Goal: Information Seeking & Learning: Learn about a topic

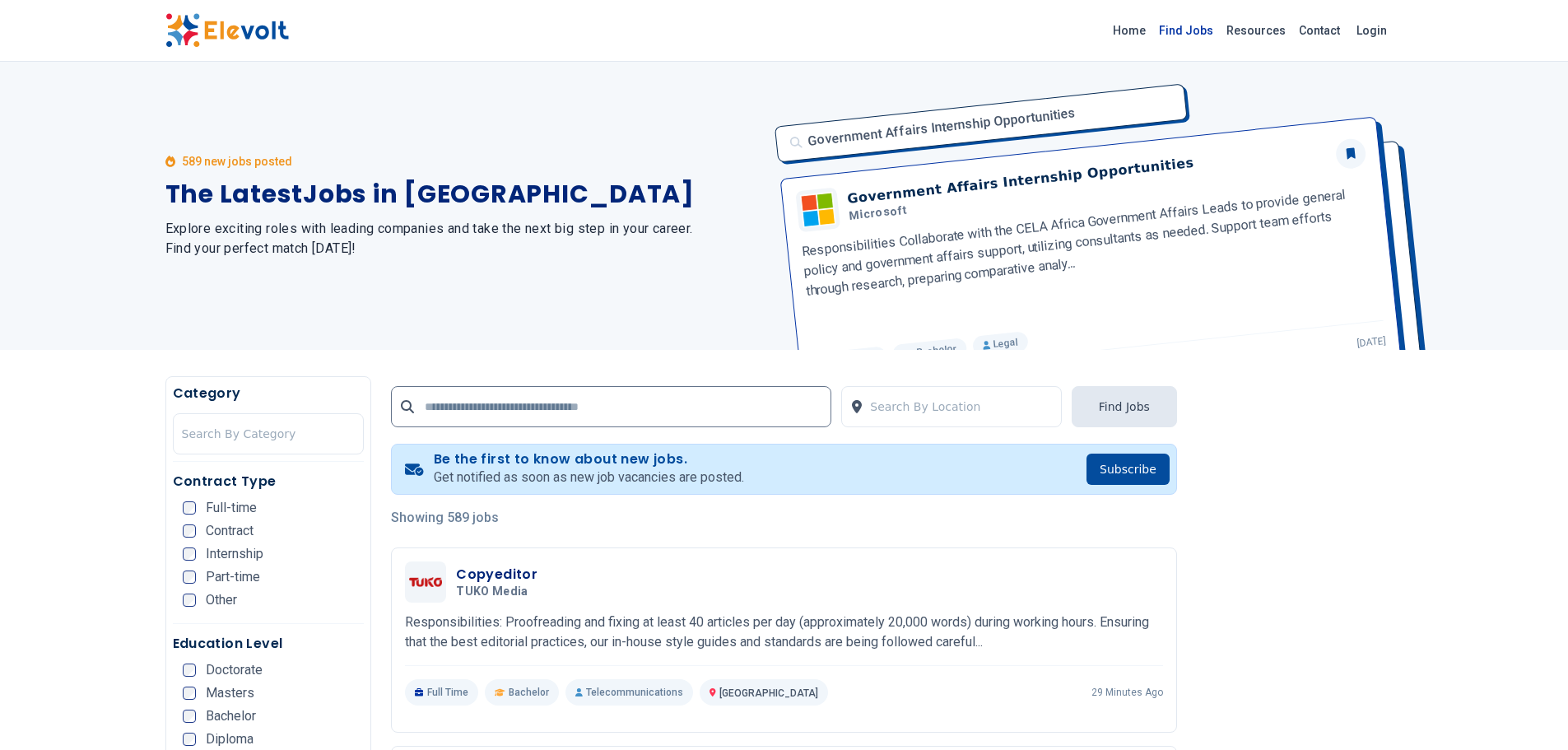
click at [1189, 30] on link "Find Jobs" at bounding box center [1186, 30] width 68 height 26
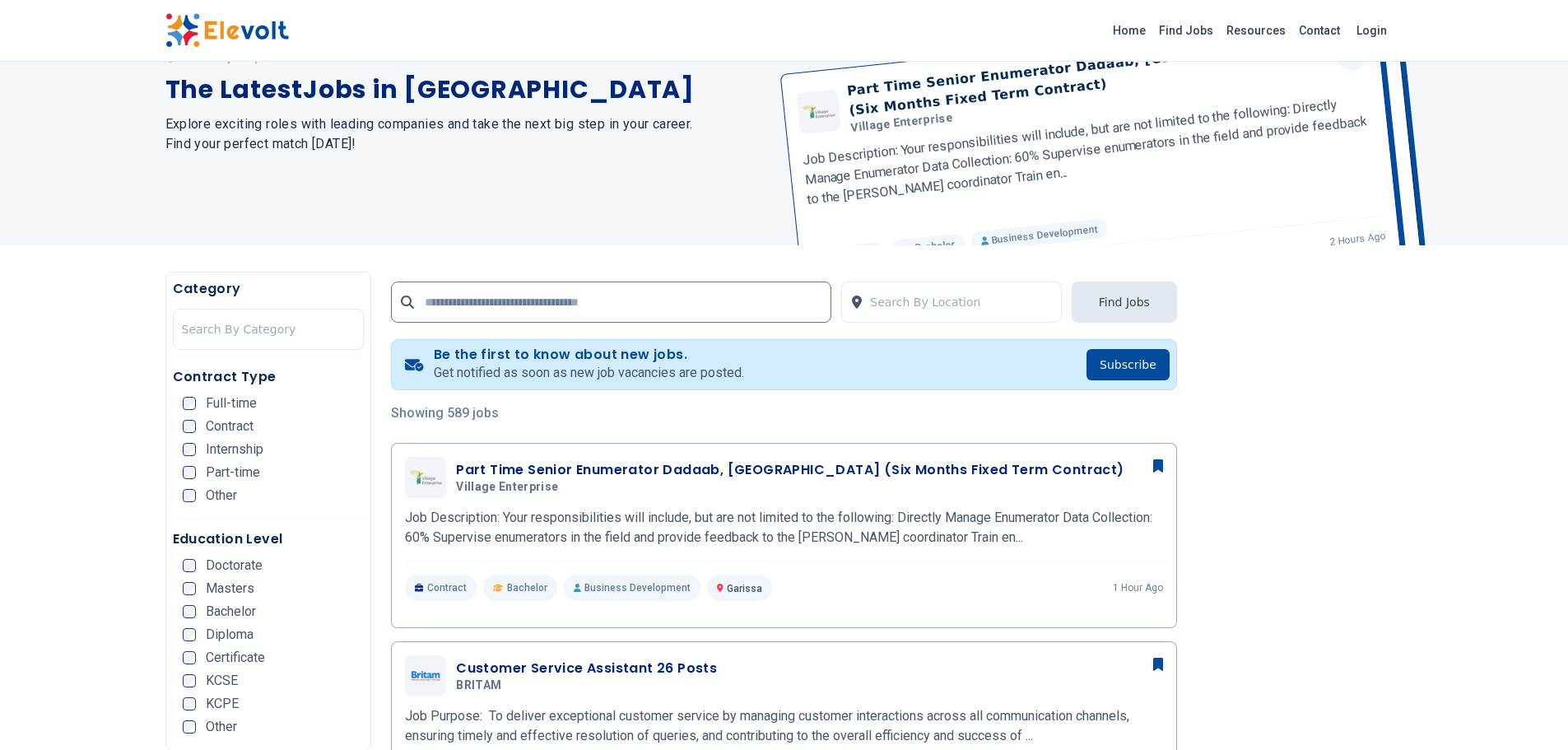
scroll to position [131, 0]
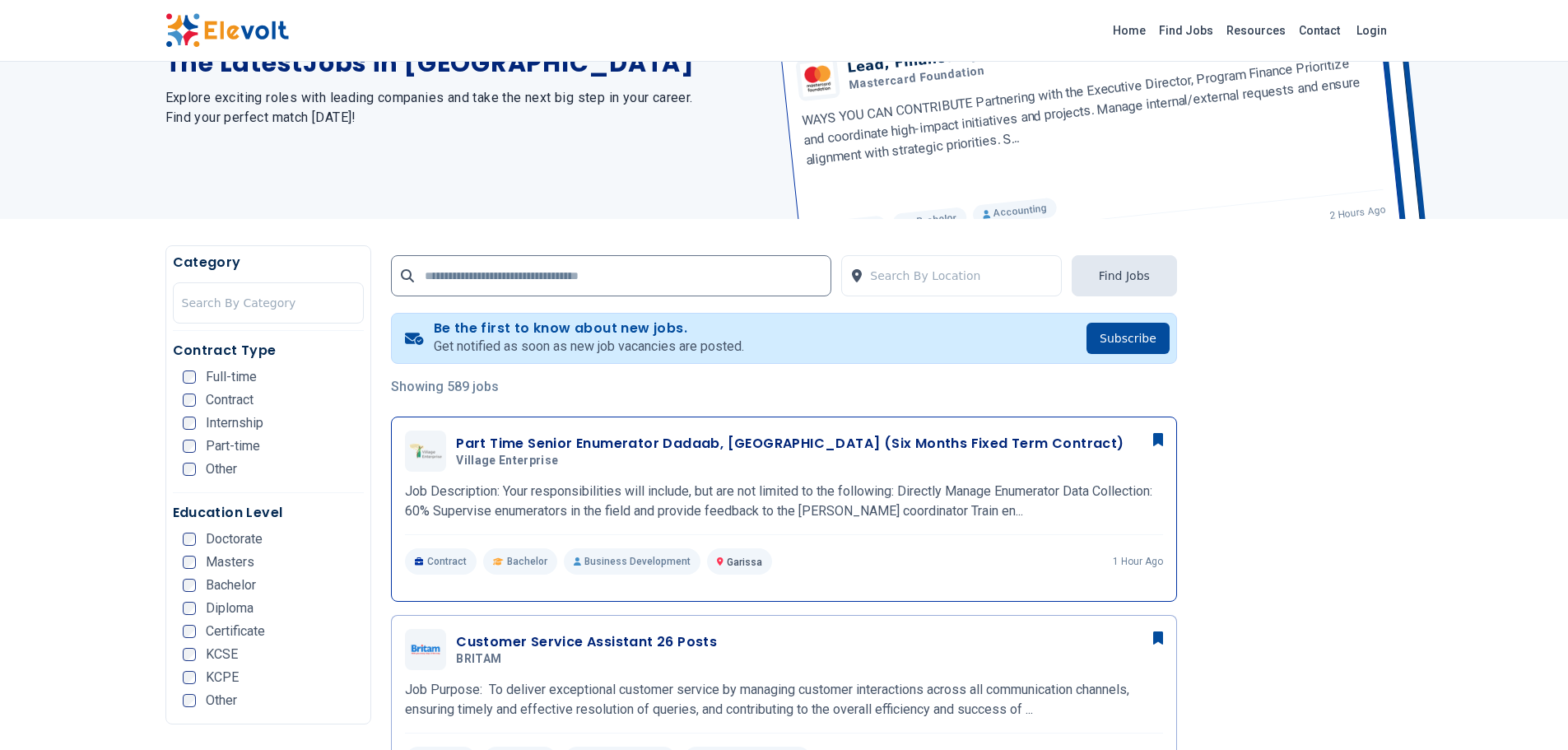
click at [648, 440] on h3 "Part Time Senior Enumerator Dadaab, [GEOGRAPHIC_DATA] (Six Months Fixed Term Co…" at bounding box center [790, 444] width 668 height 20
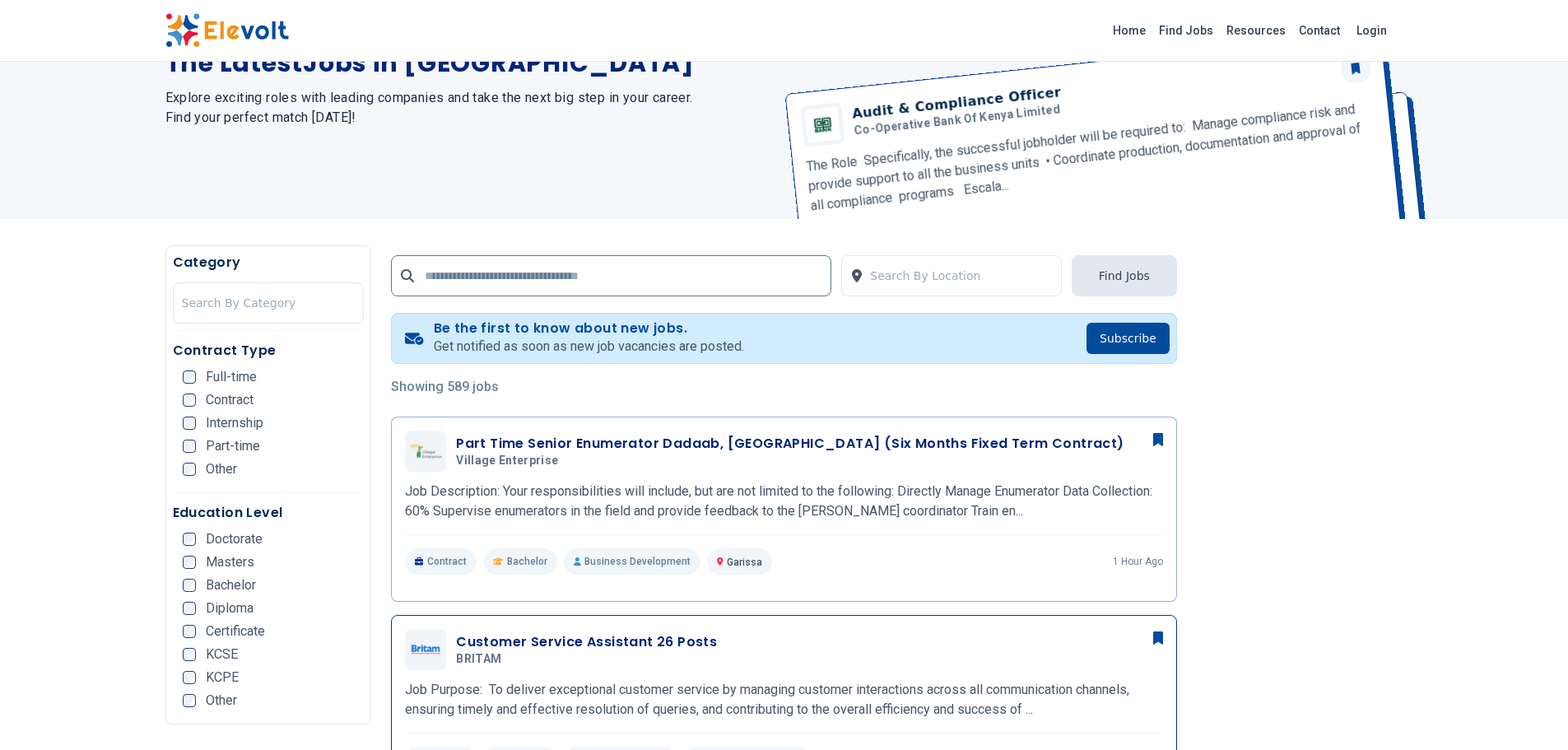
scroll to position [213, 0]
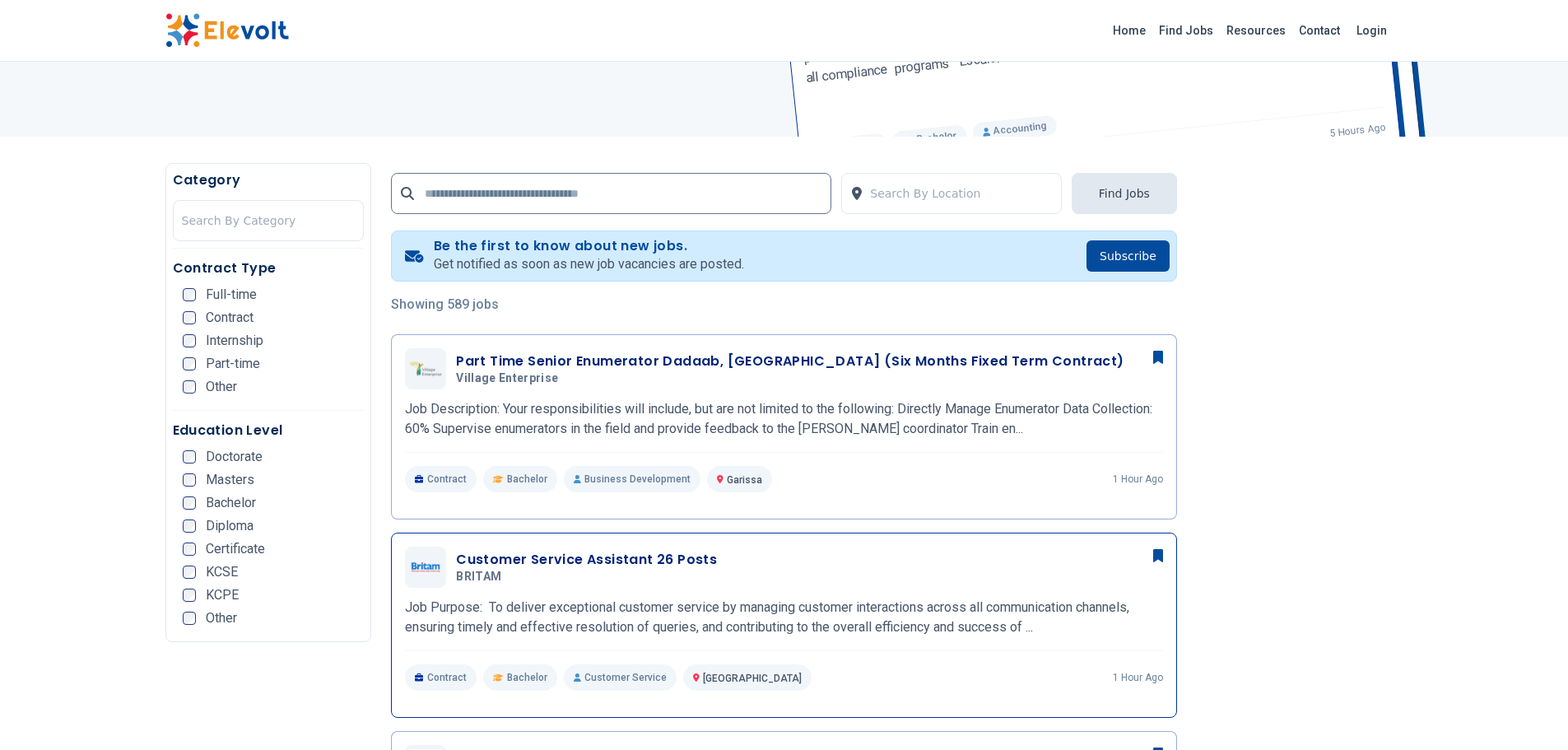
click at [694, 562] on h3 "Customer Service Assistant 26 Posts" at bounding box center [586, 560] width 261 height 20
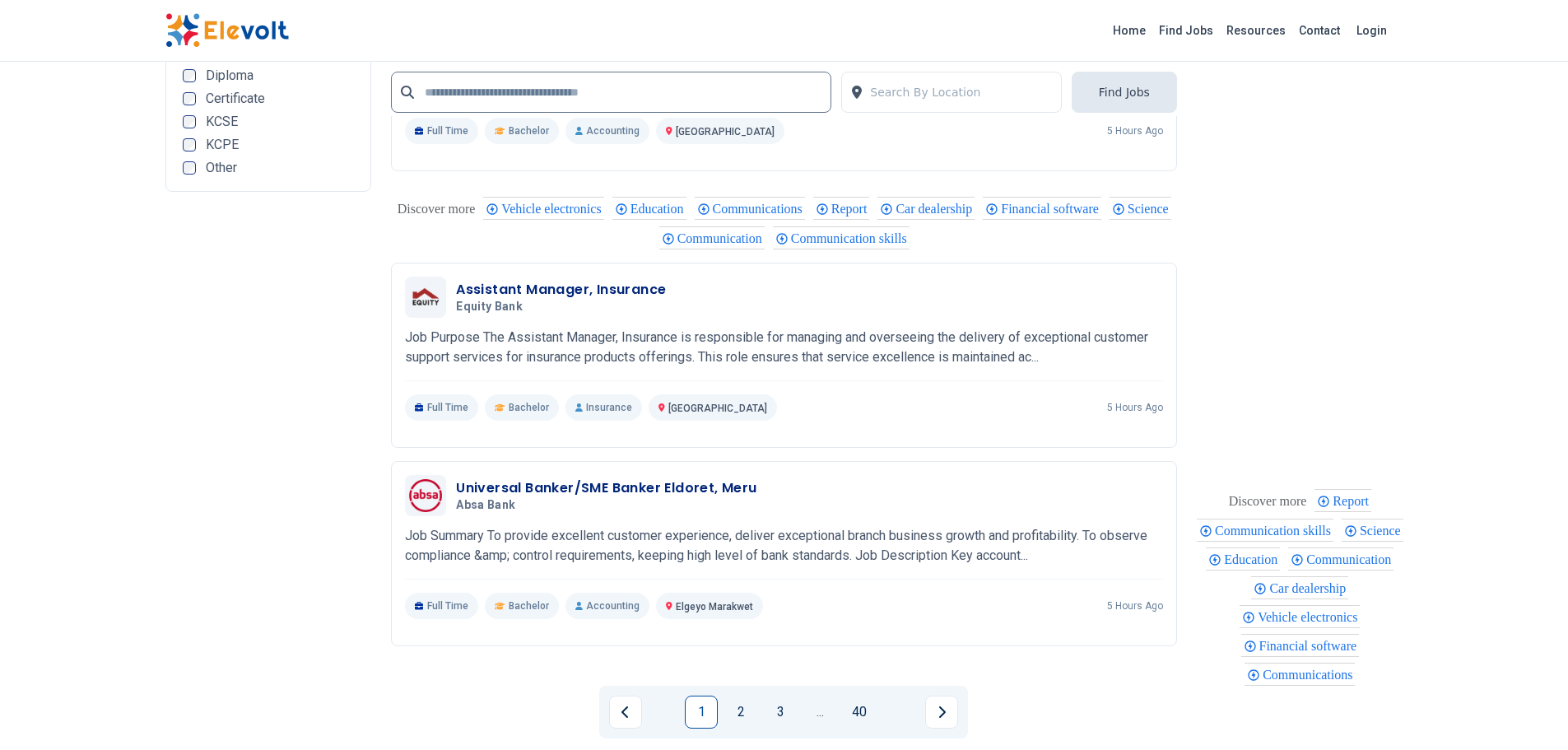
scroll to position [3425, 0]
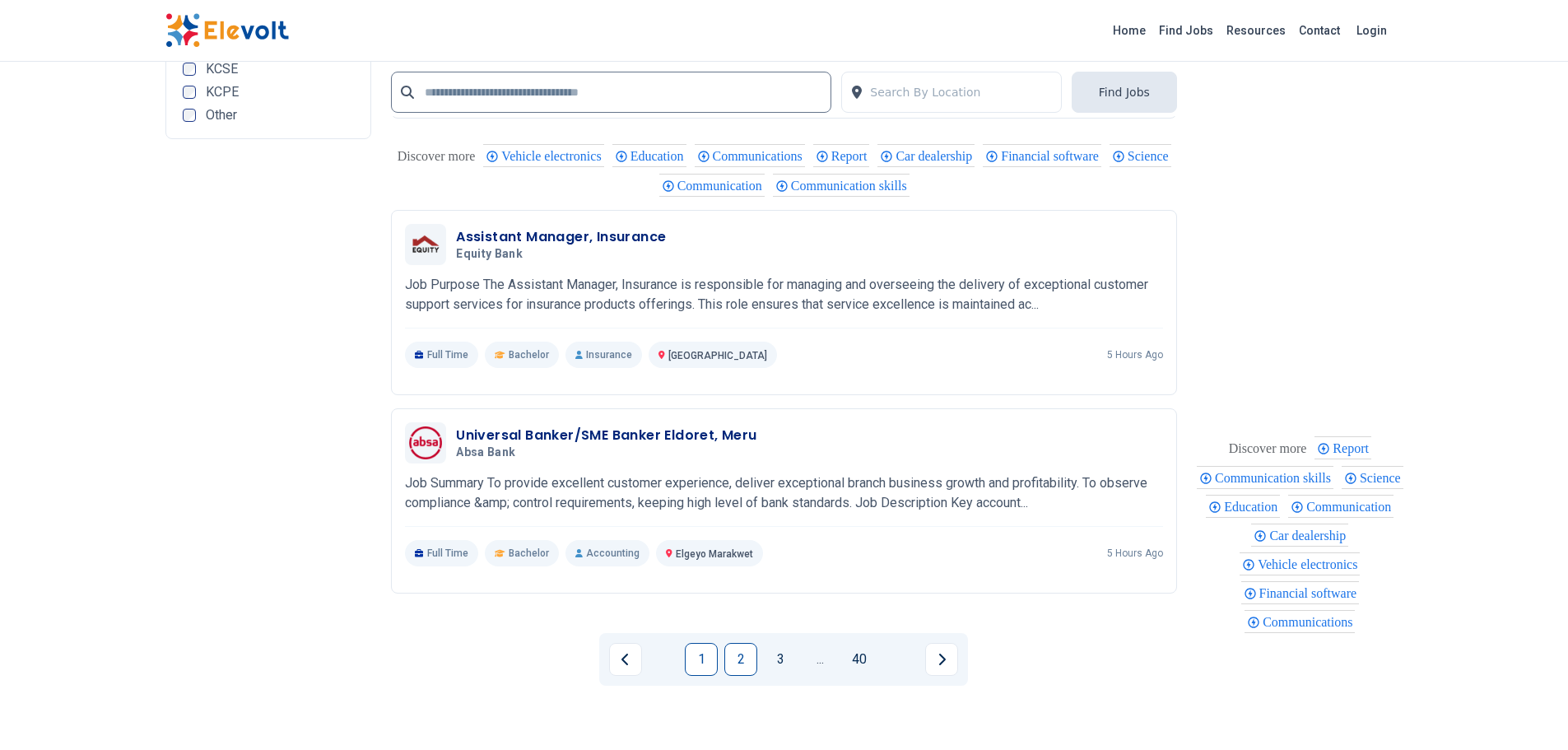
click at [729, 643] on link "2" at bounding box center [741, 660] width 33 height 33
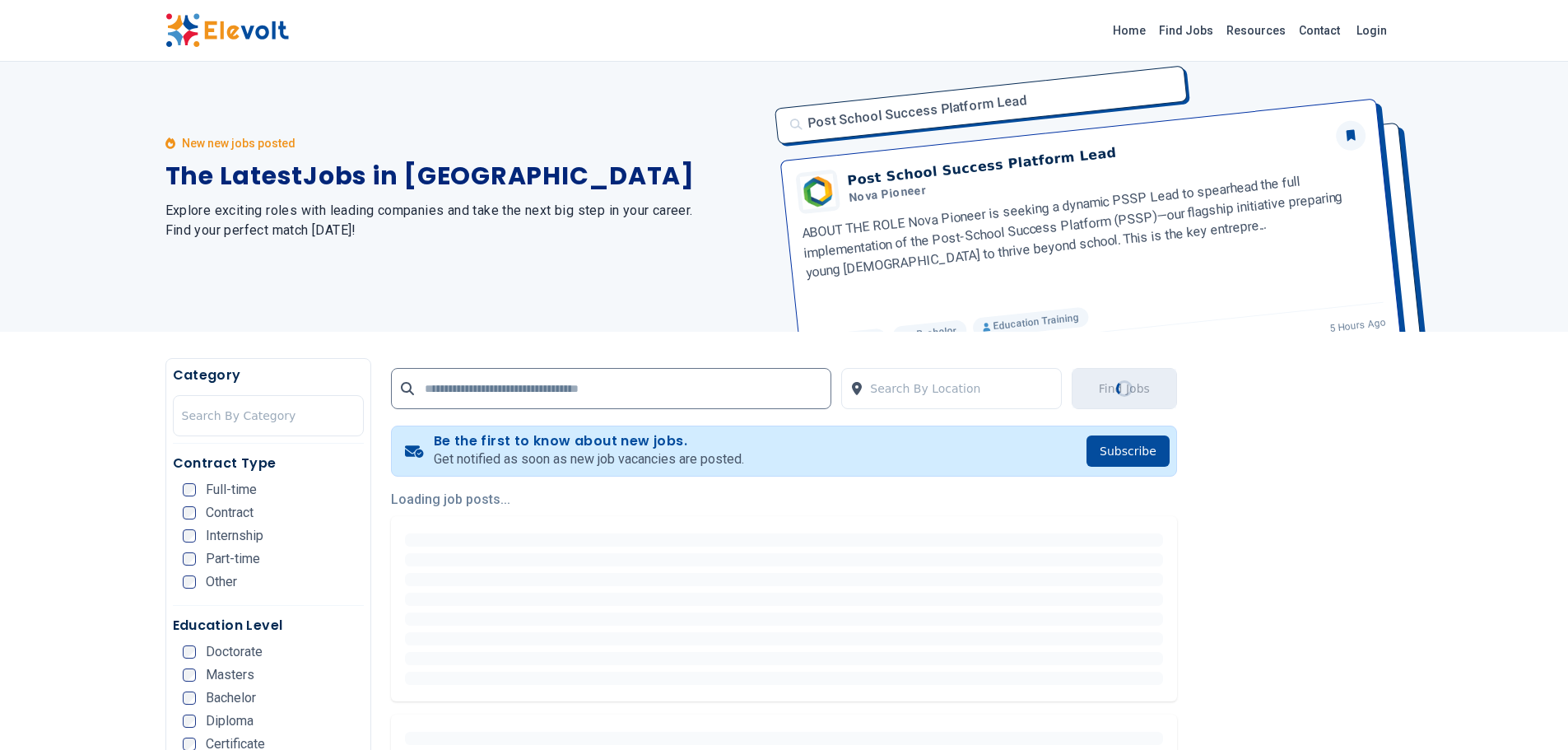
scroll to position [0, 0]
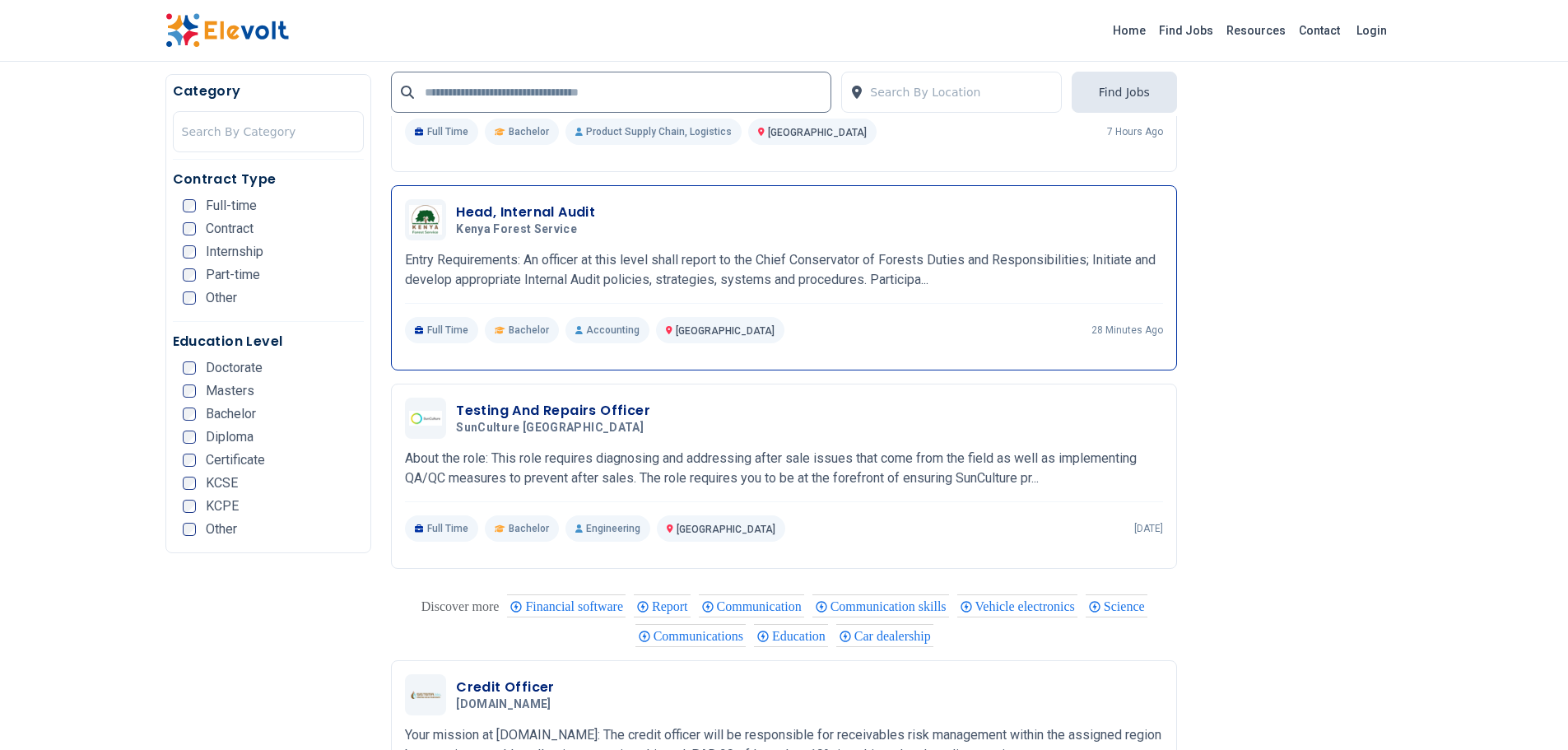
scroll to position [2718, 0]
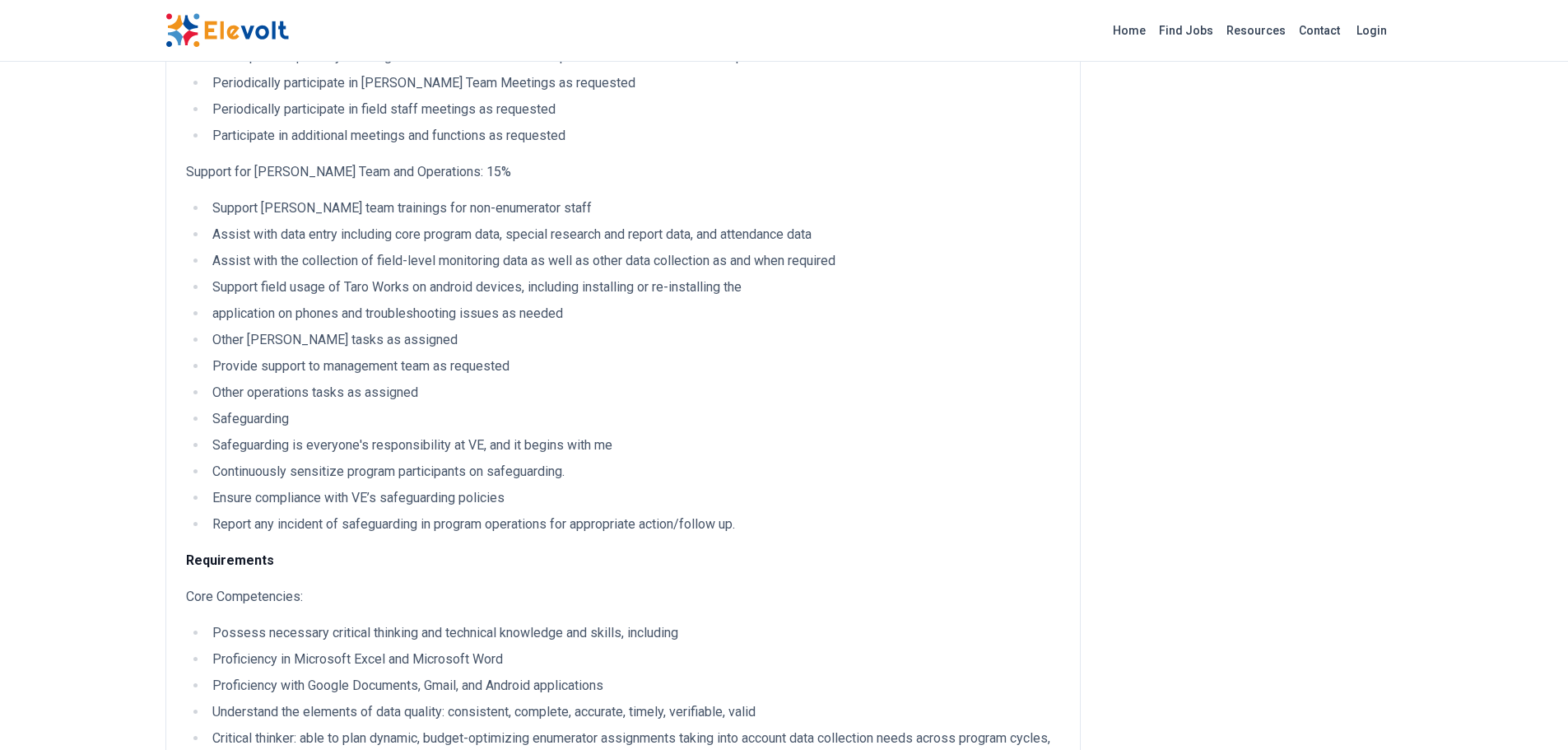
scroll to position [659, 0]
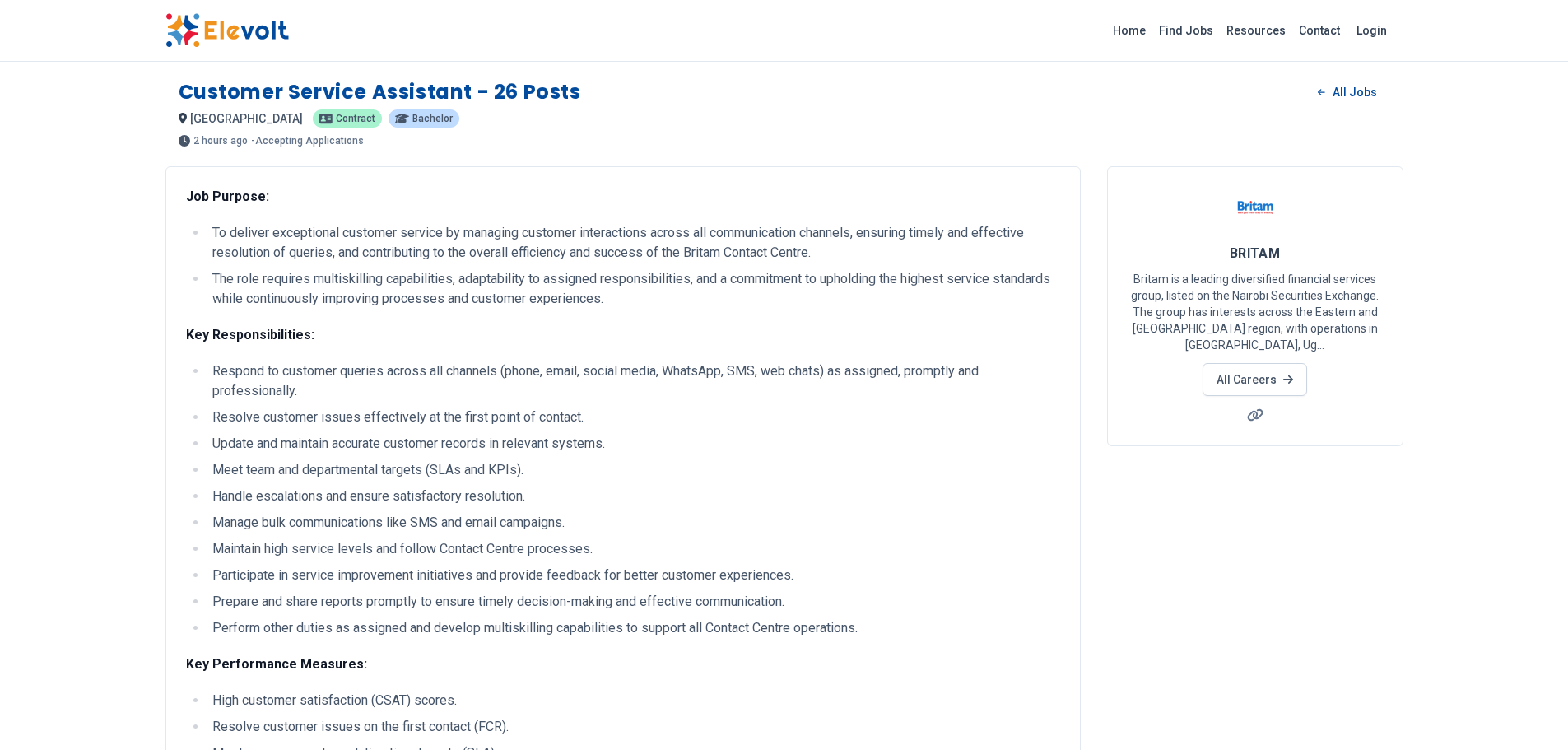
drag, startPoint x: 713, startPoint y: 492, endPoint x: 781, endPoint y: 458, distance: 76.0
click at [755, 469] on ul "Respond to customer queries across all channels (phone, email, social media, Wh…" at bounding box center [623, 499] width 874 height 277
click at [754, 431] on ul "Respond to customer queries across all channels (phone, email, social media, Wh…" at bounding box center [623, 499] width 874 height 277
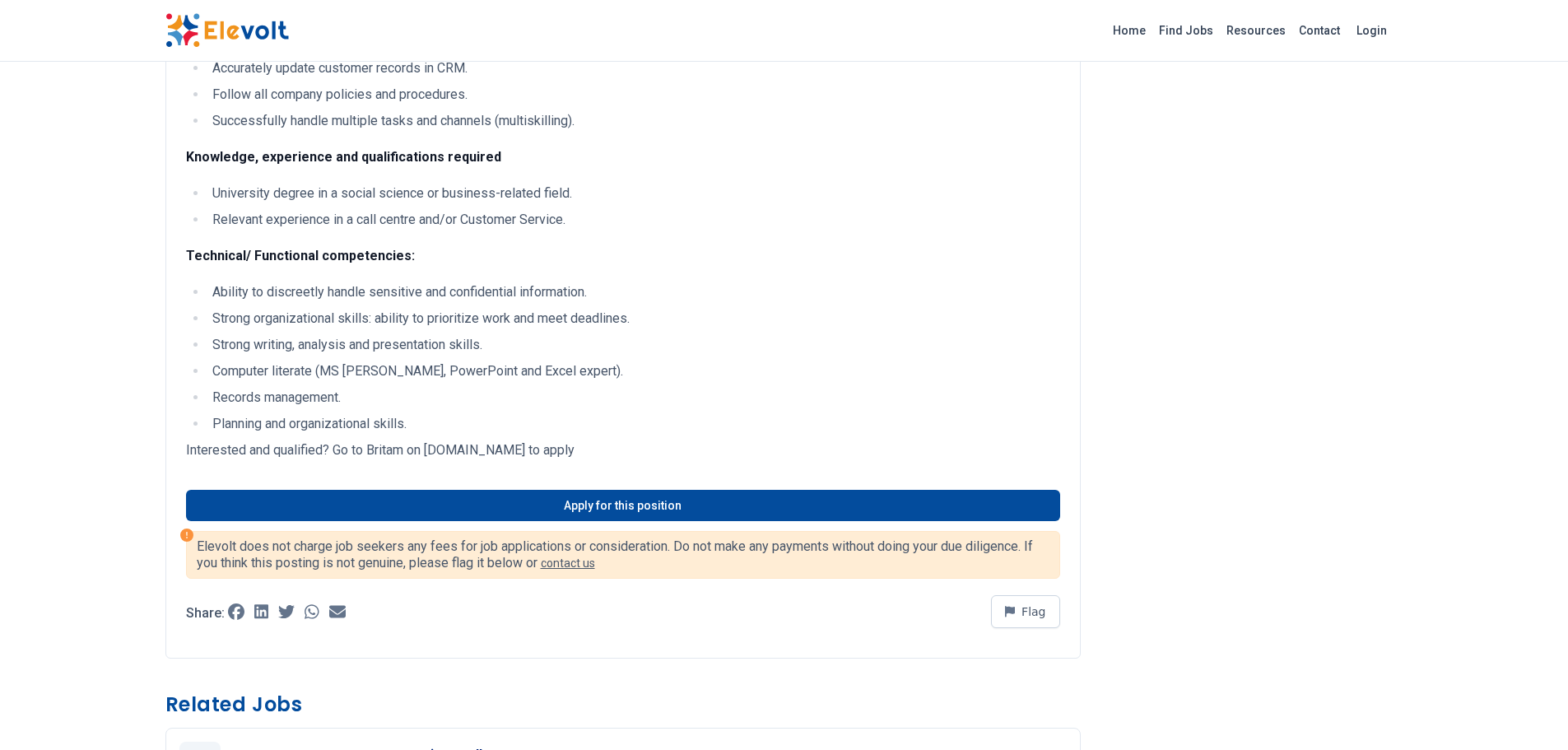
scroll to position [823, 0]
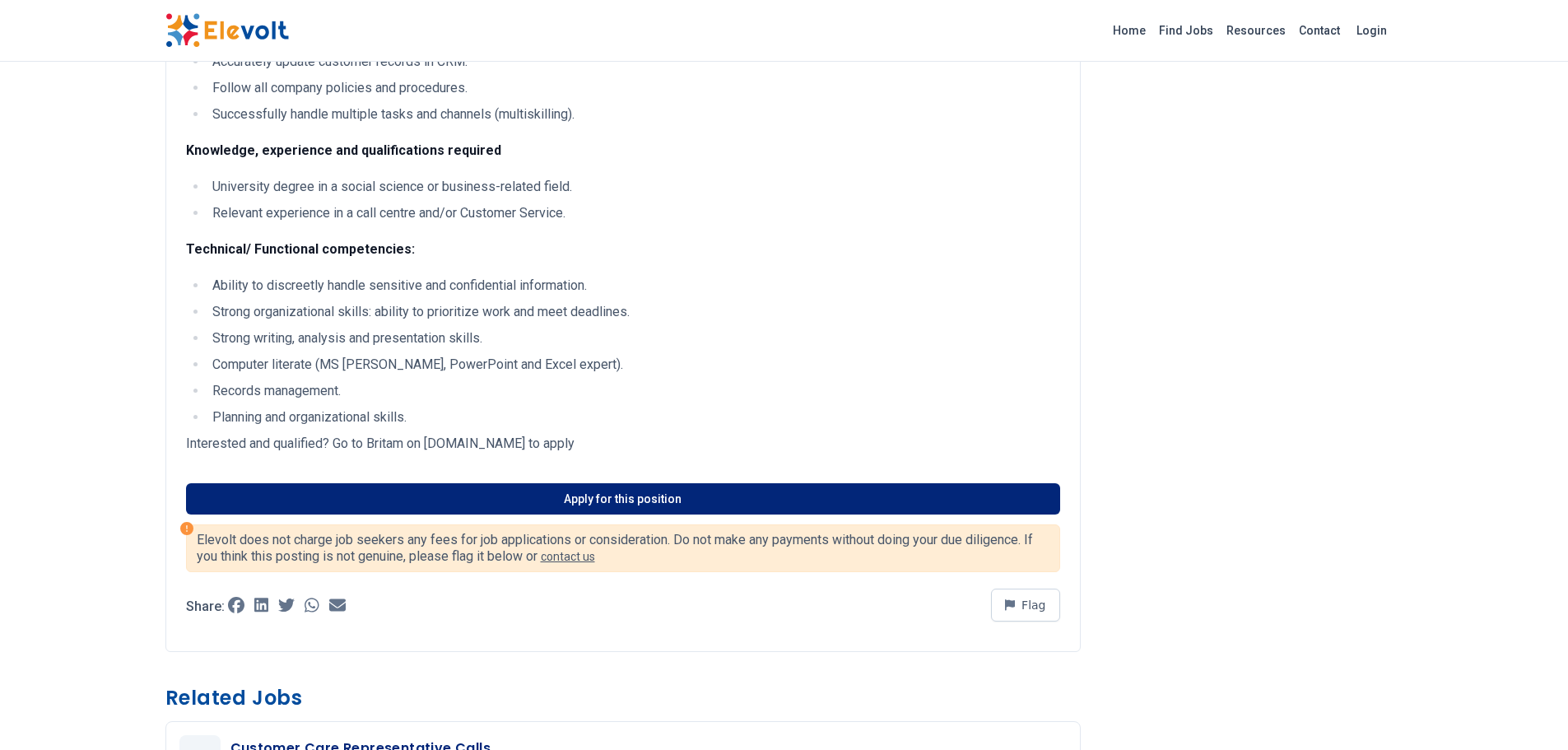
click at [584, 499] on link "Apply for this position" at bounding box center [623, 499] width 874 height 31
